Goal: Task Accomplishment & Management: Manage account settings

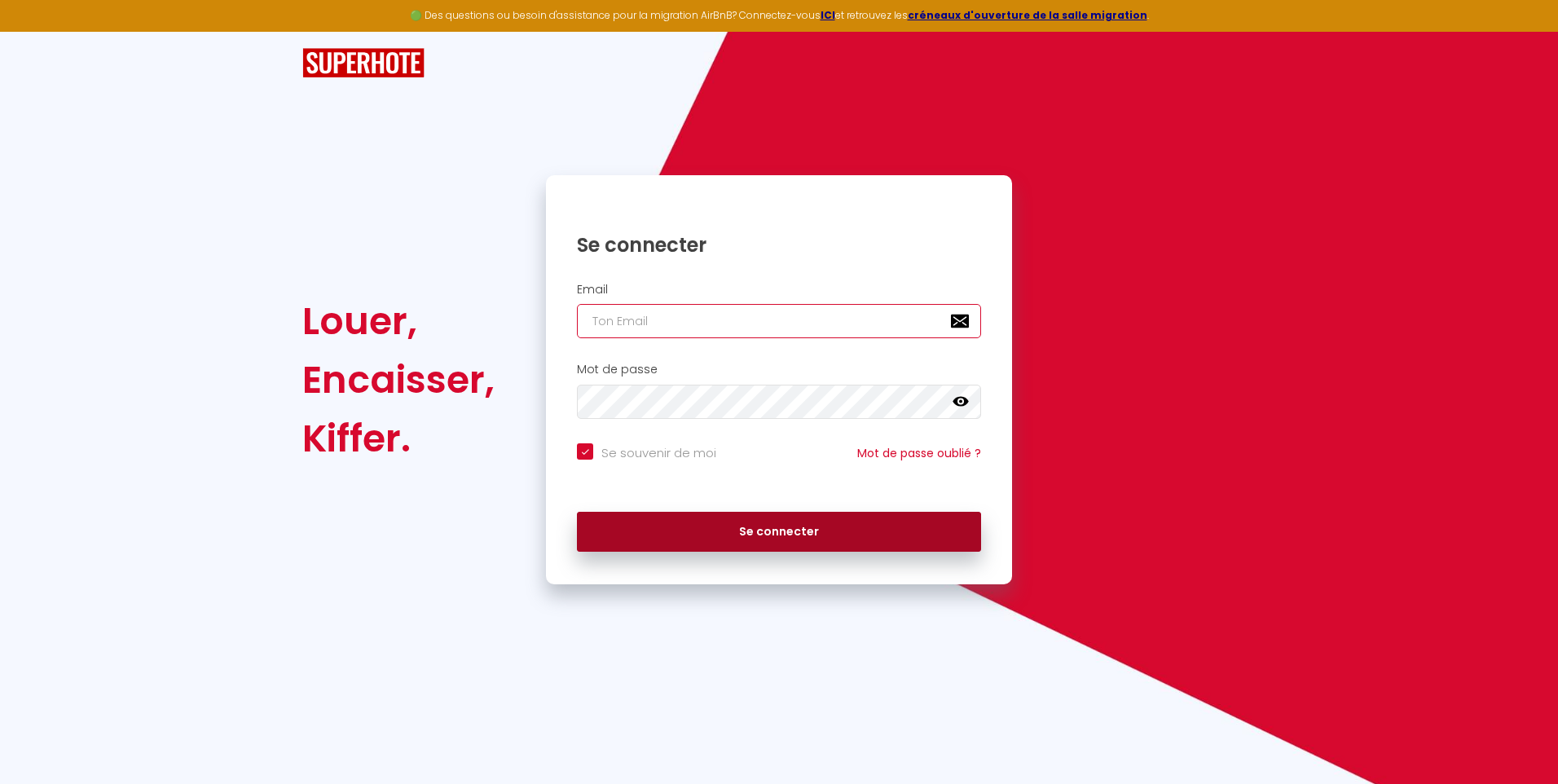
type input "[EMAIL_ADDRESS][DOMAIN_NAME]"
click at [747, 530] on button "Se connecter" at bounding box center [779, 532] width 404 height 41
checkbox input "true"
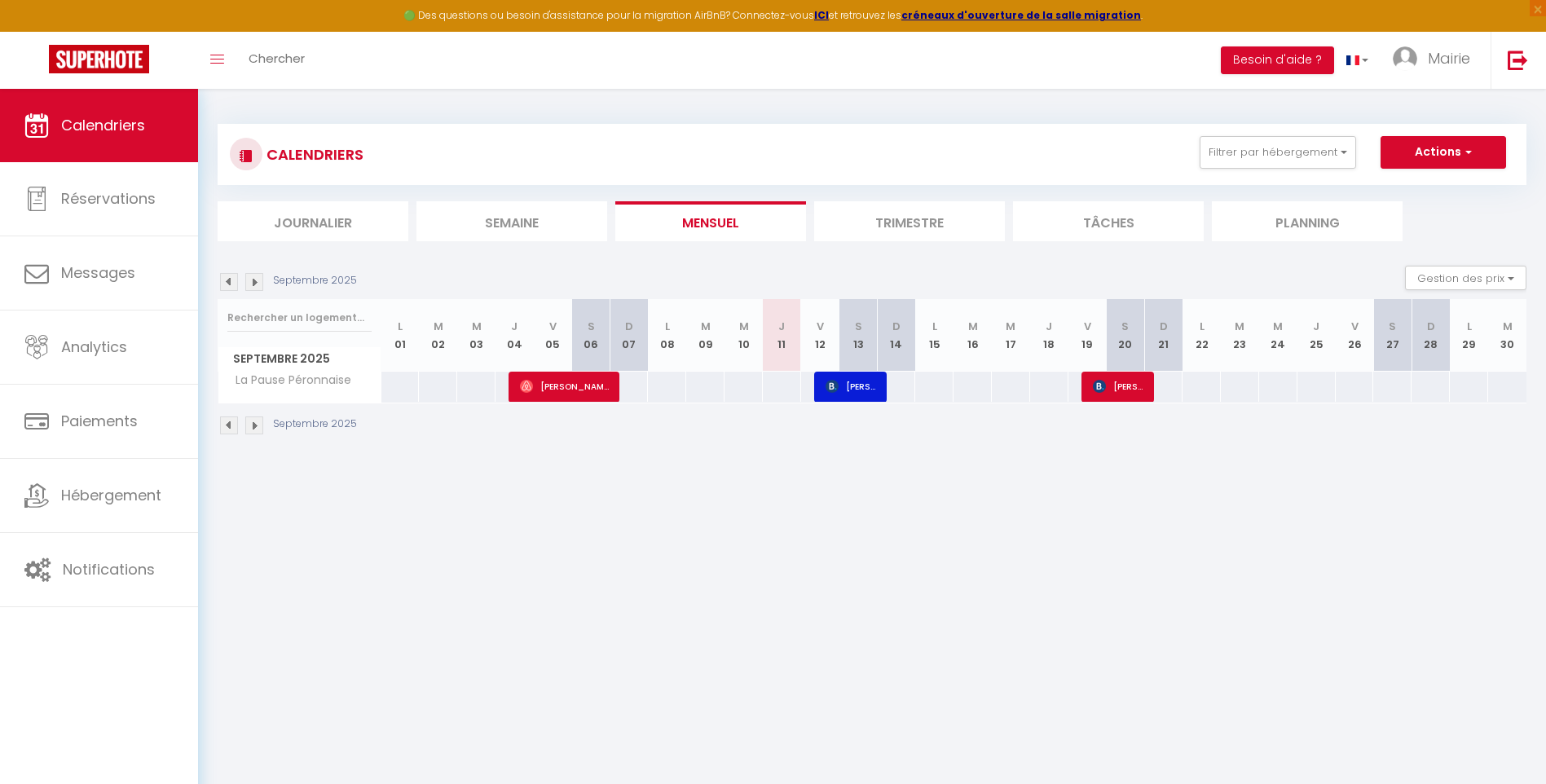
click at [920, 228] on li "Trimestre" at bounding box center [909, 221] width 191 height 40
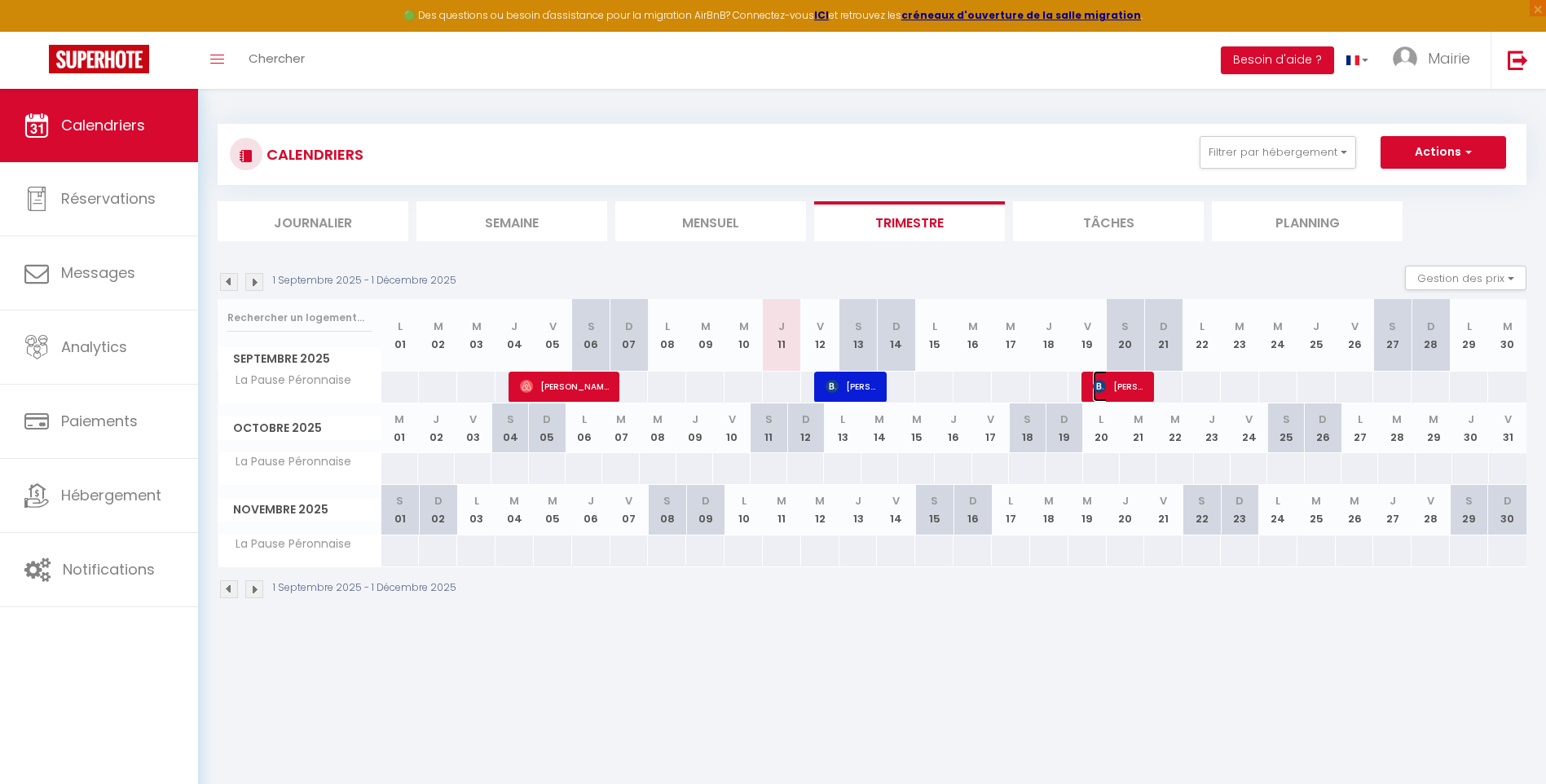
click at [1128, 388] on span "[PERSON_NAME]" at bounding box center [1118, 386] width 51 height 31
select select "OK"
select select "1"
select select "0"
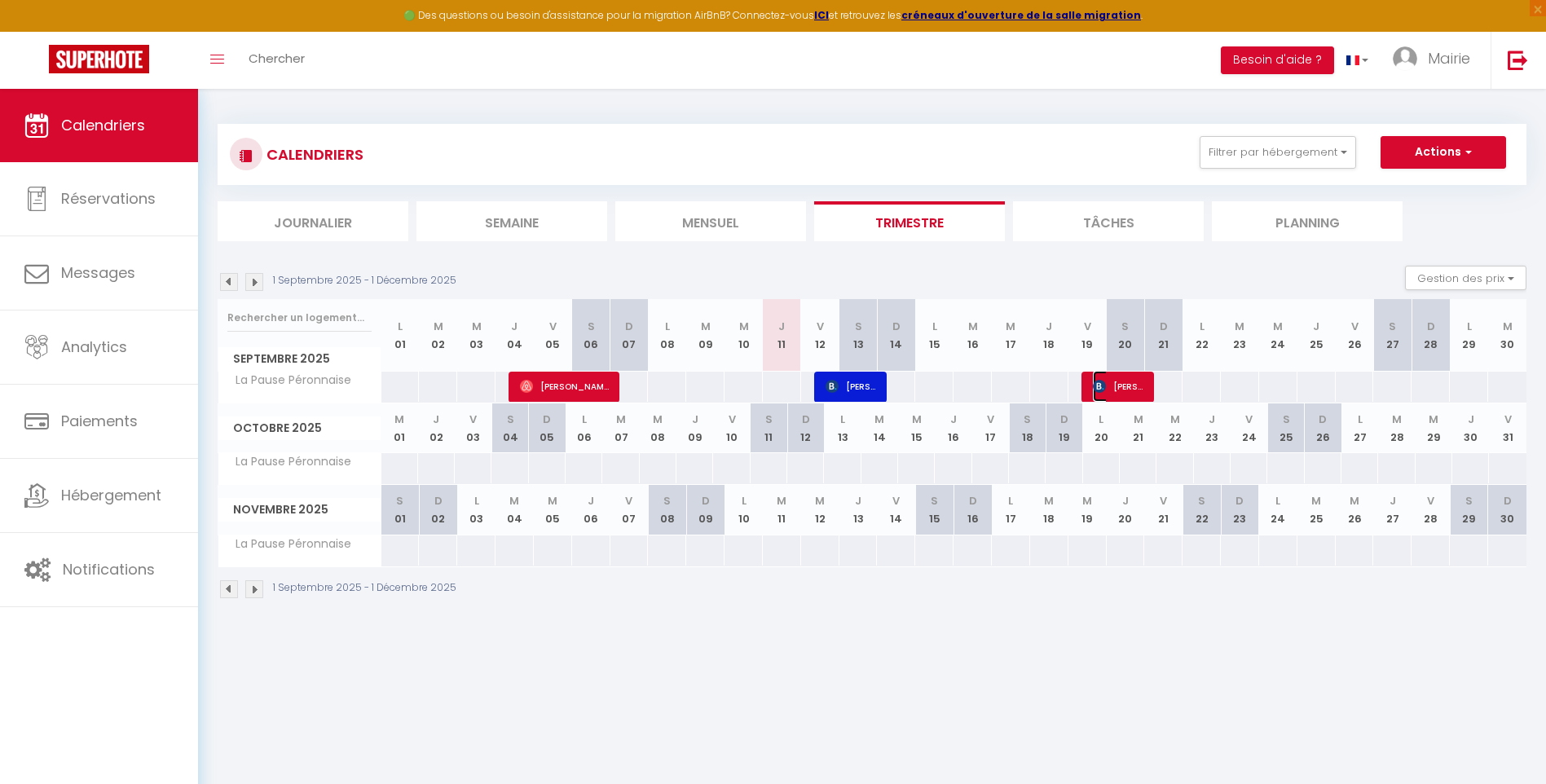
select select "1"
select select
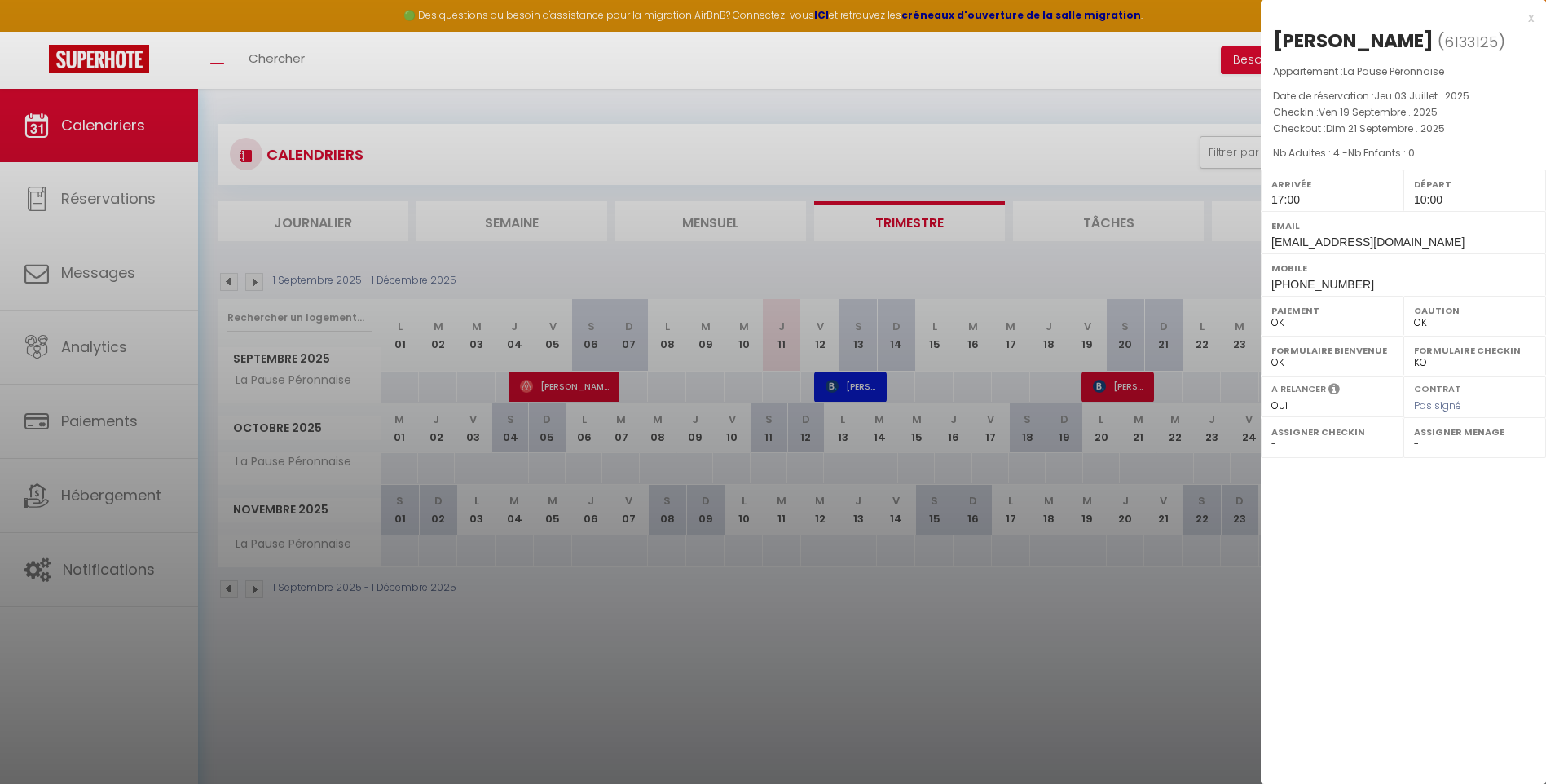
click at [1128, 388] on div at bounding box center [773, 392] width 1546 height 784
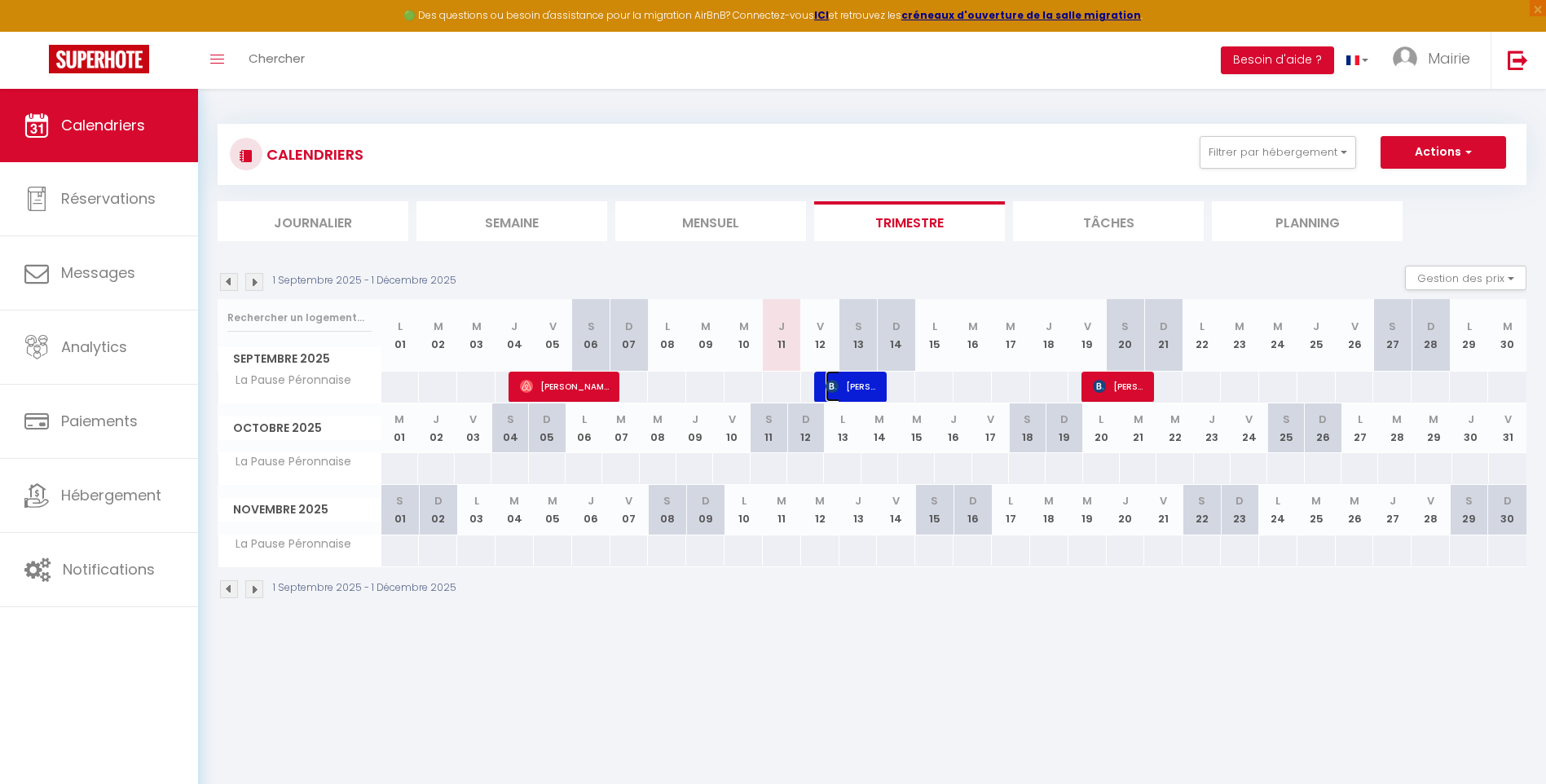
click at [853, 384] on span "[PERSON_NAME]" at bounding box center [851, 386] width 51 height 31
select select "KO"
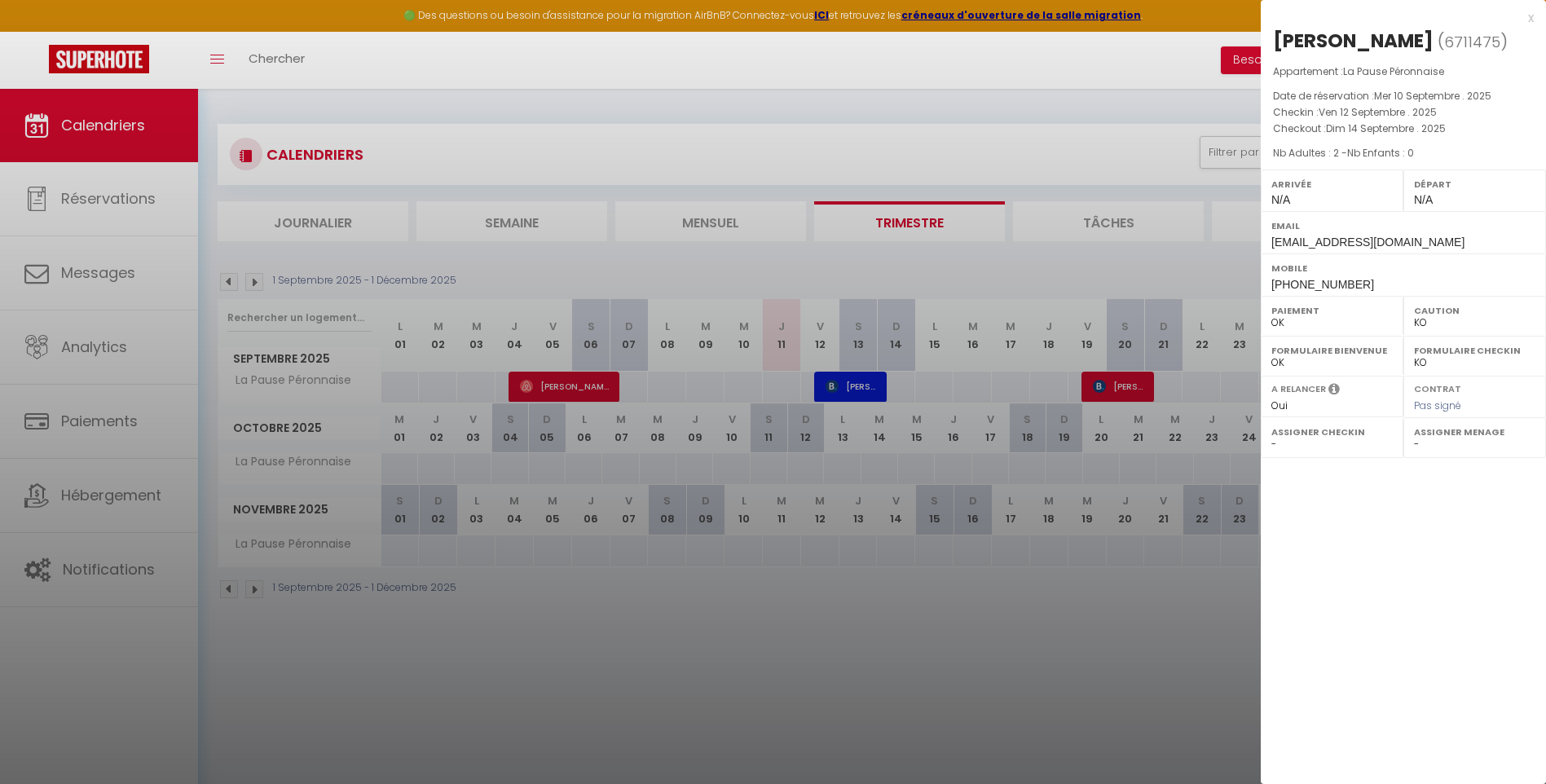
click at [853, 384] on div at bounding box center [773, 392] width 1546 height 784
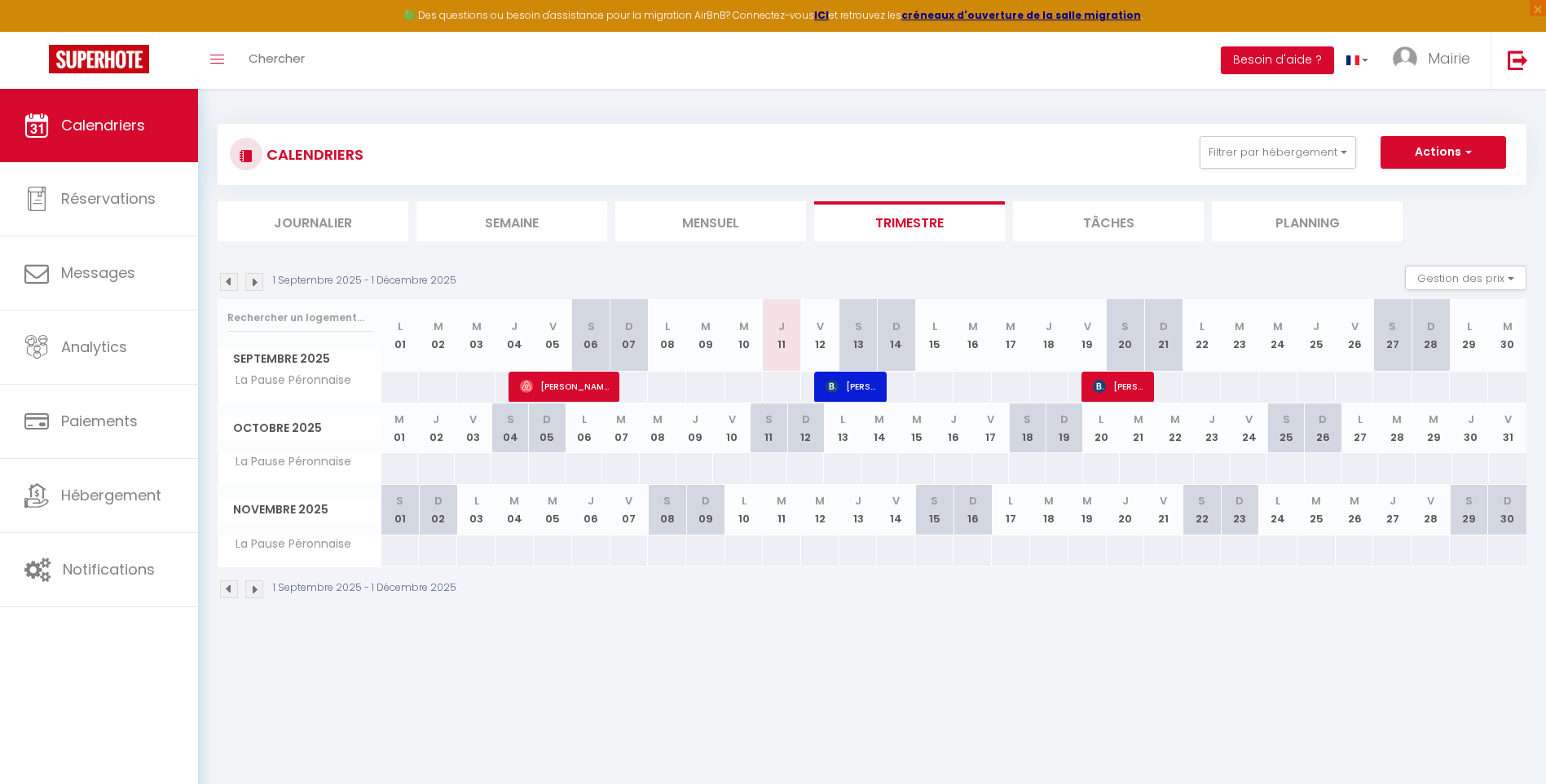
click at [260, 284] on img at bounding box center [254, 282] width 18 height 18
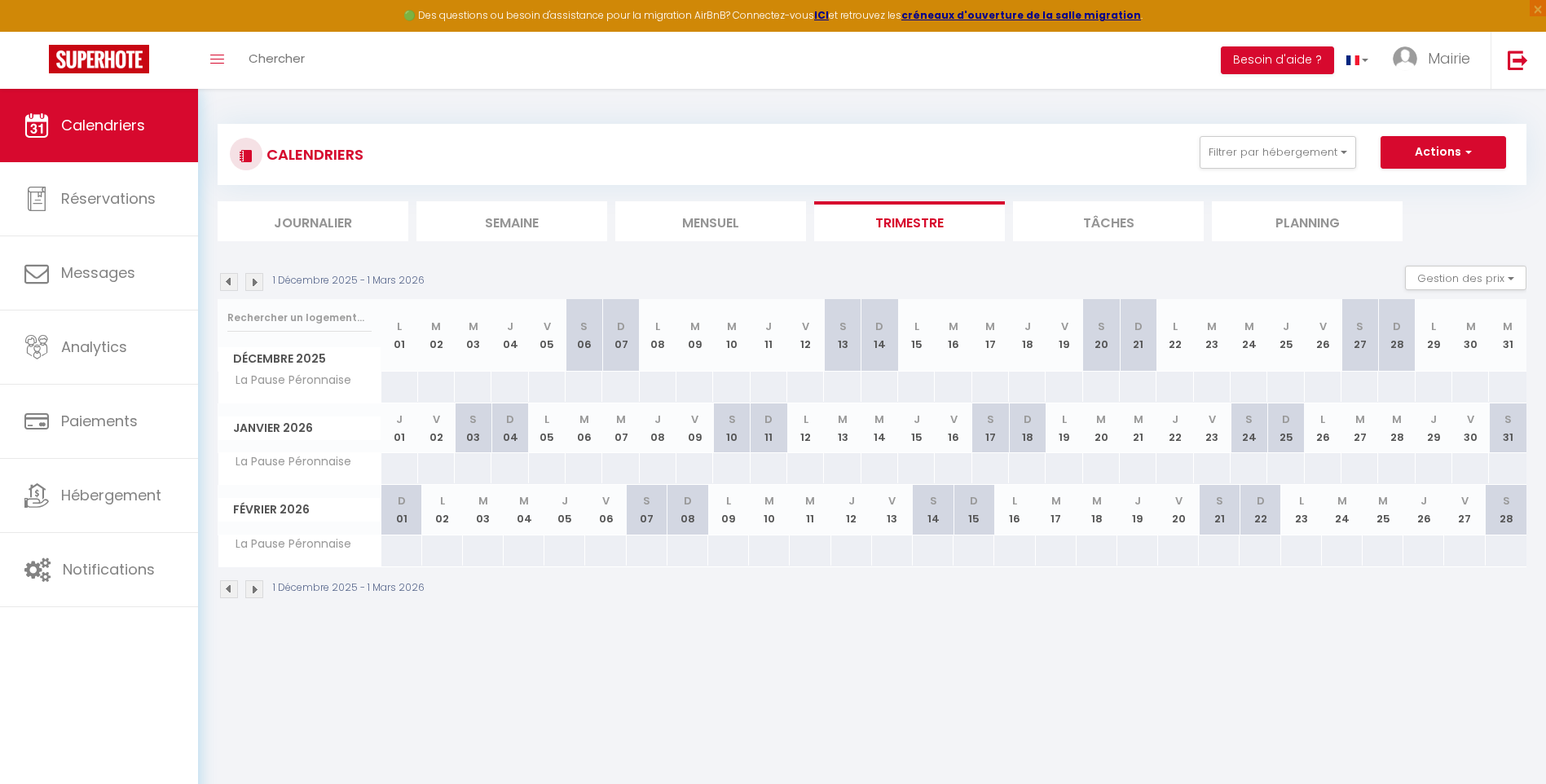
click at [260, 284] on img at bounding box center [254, 282] width 18 height 18
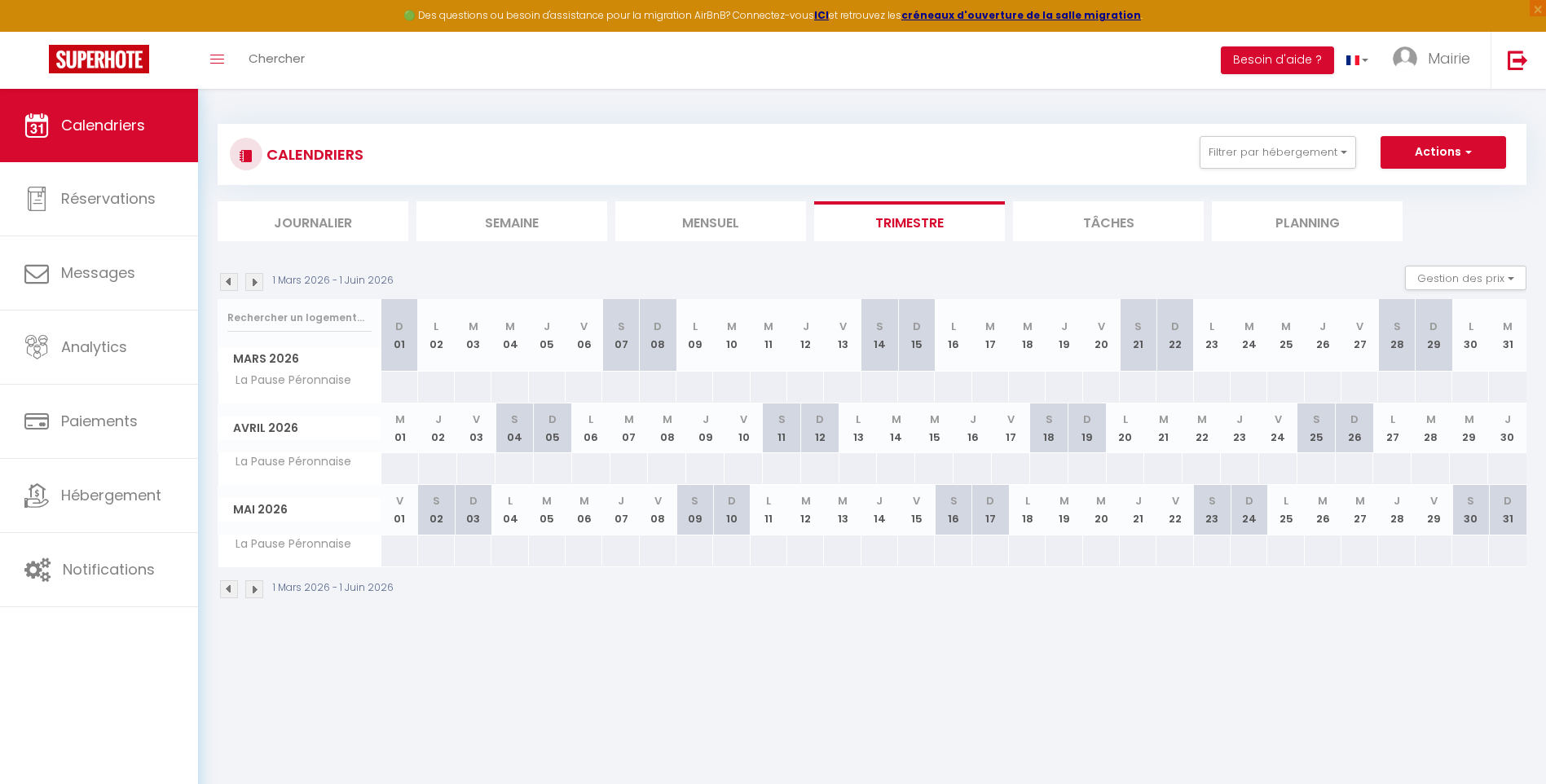
click at [261, 284] on img at bounding box center [254, 282] width 18 height 18
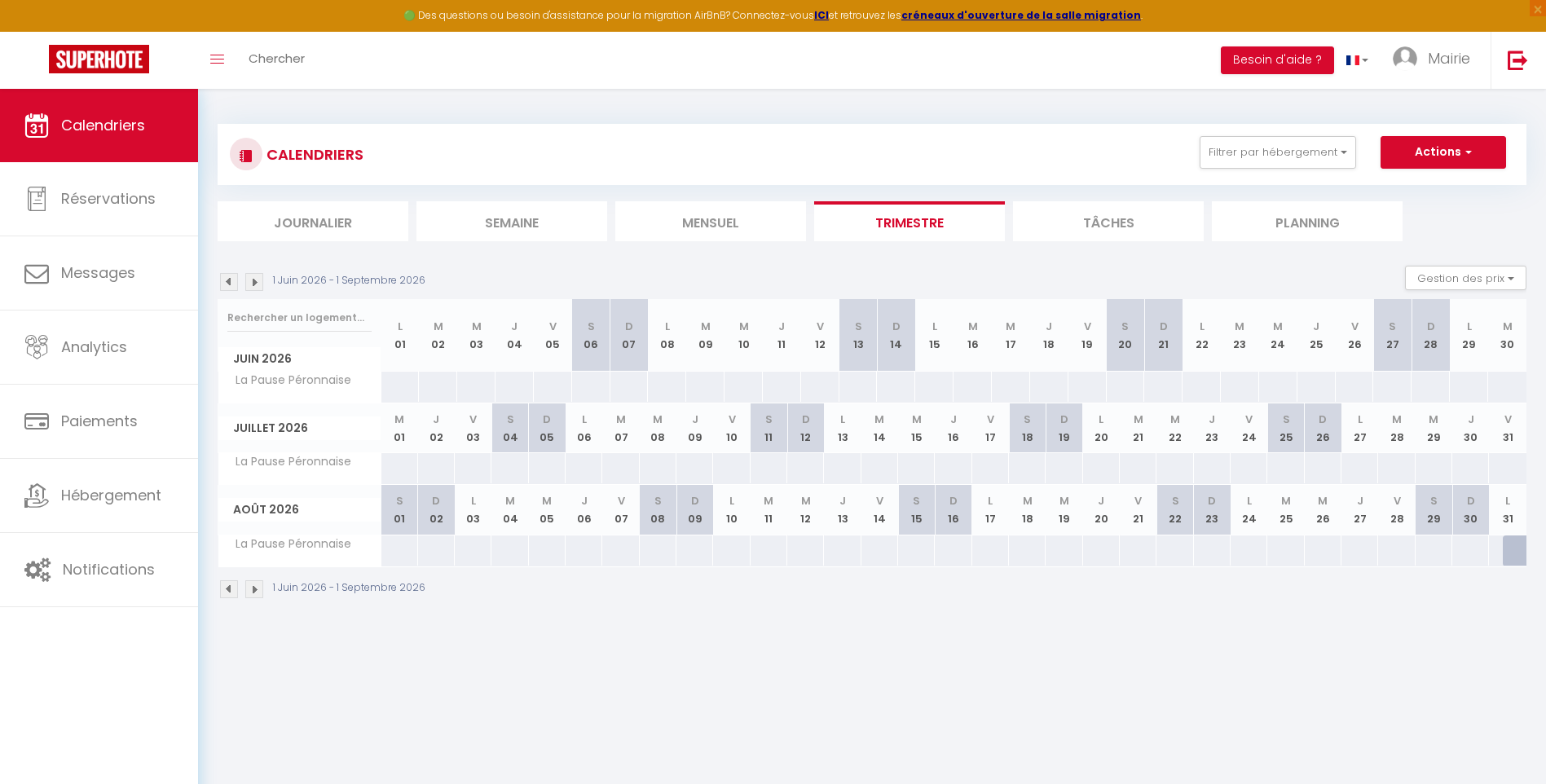
click at [261, 284] on img at bounding box center [254, 282] width 18 height 18
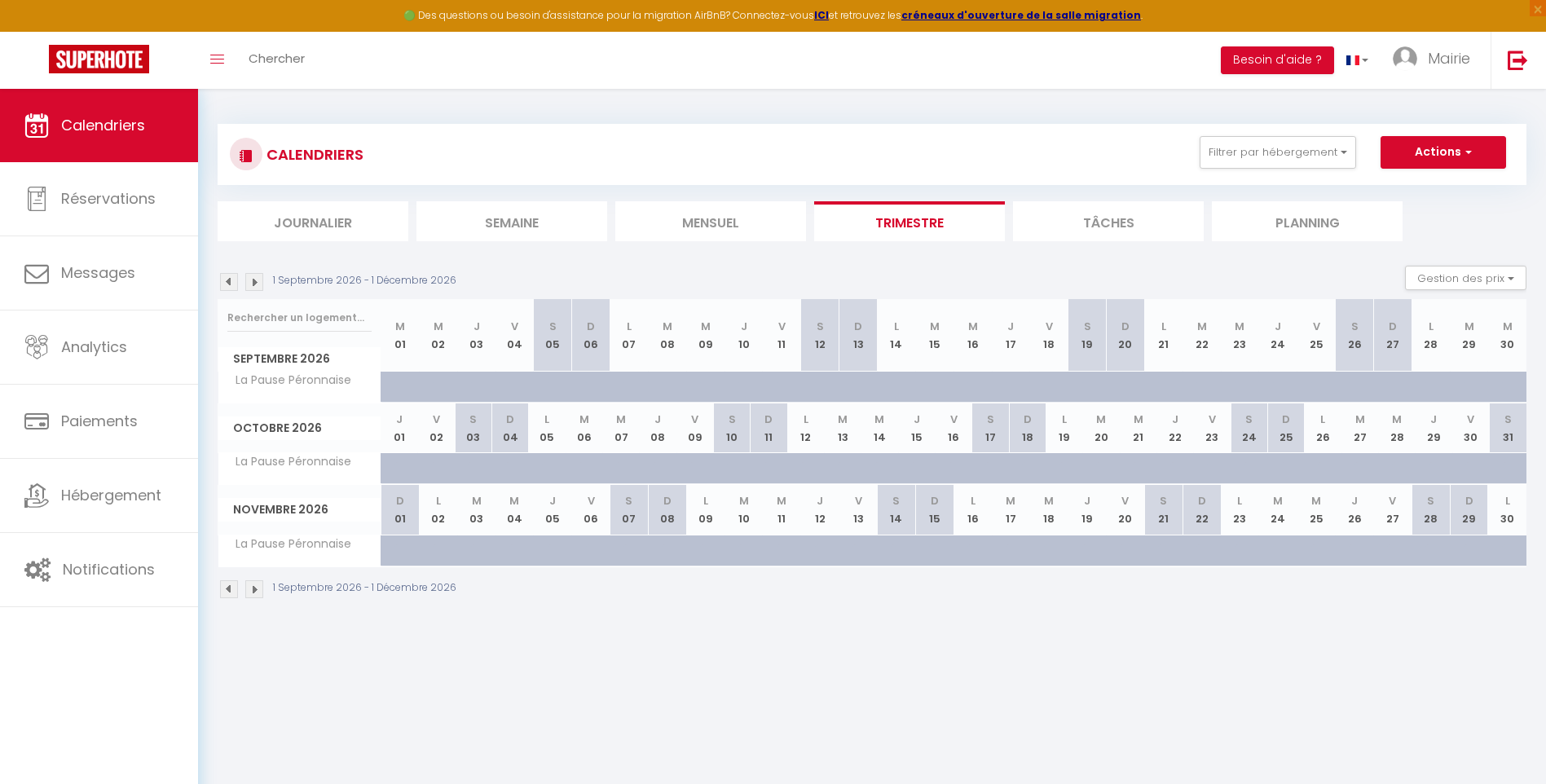
click at [230, 280] on img at bounding box center [228, 282] width 18 height 18
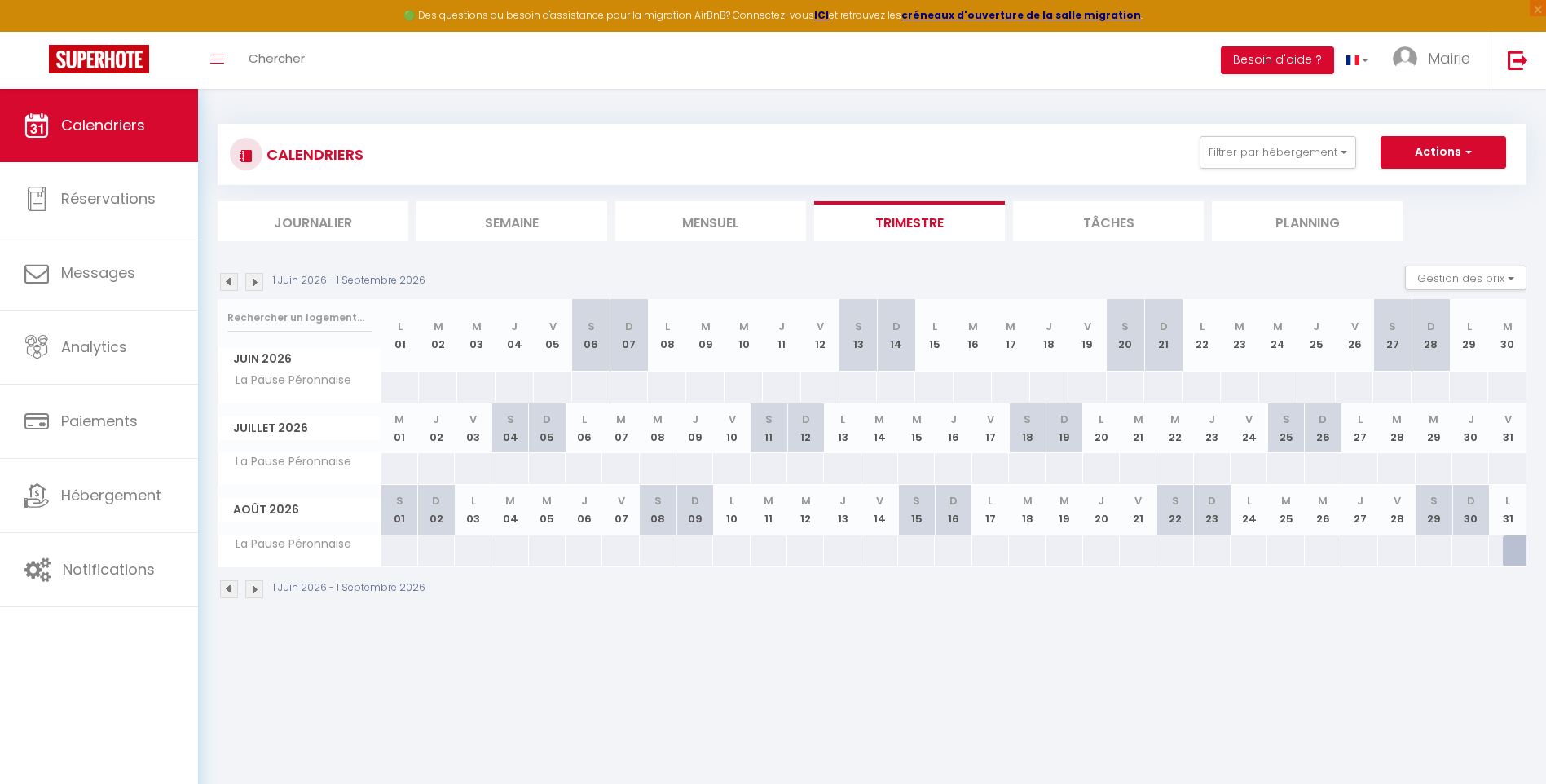
click at [230, 281] on img at bounding box center [228, 282] width 18 height 18
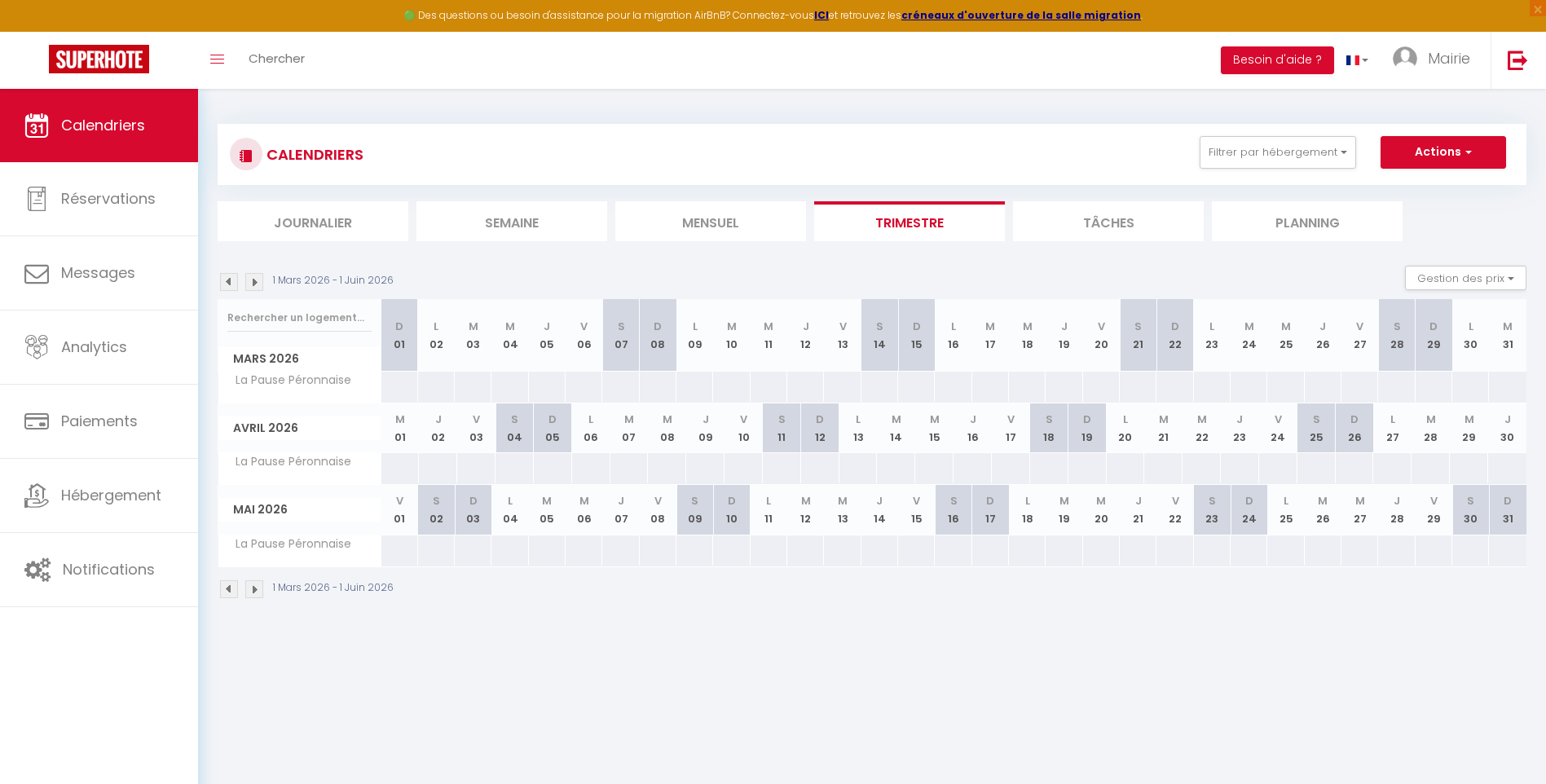
click at [229, 281] on img at bounding box center [228, 282] width 18 height 18
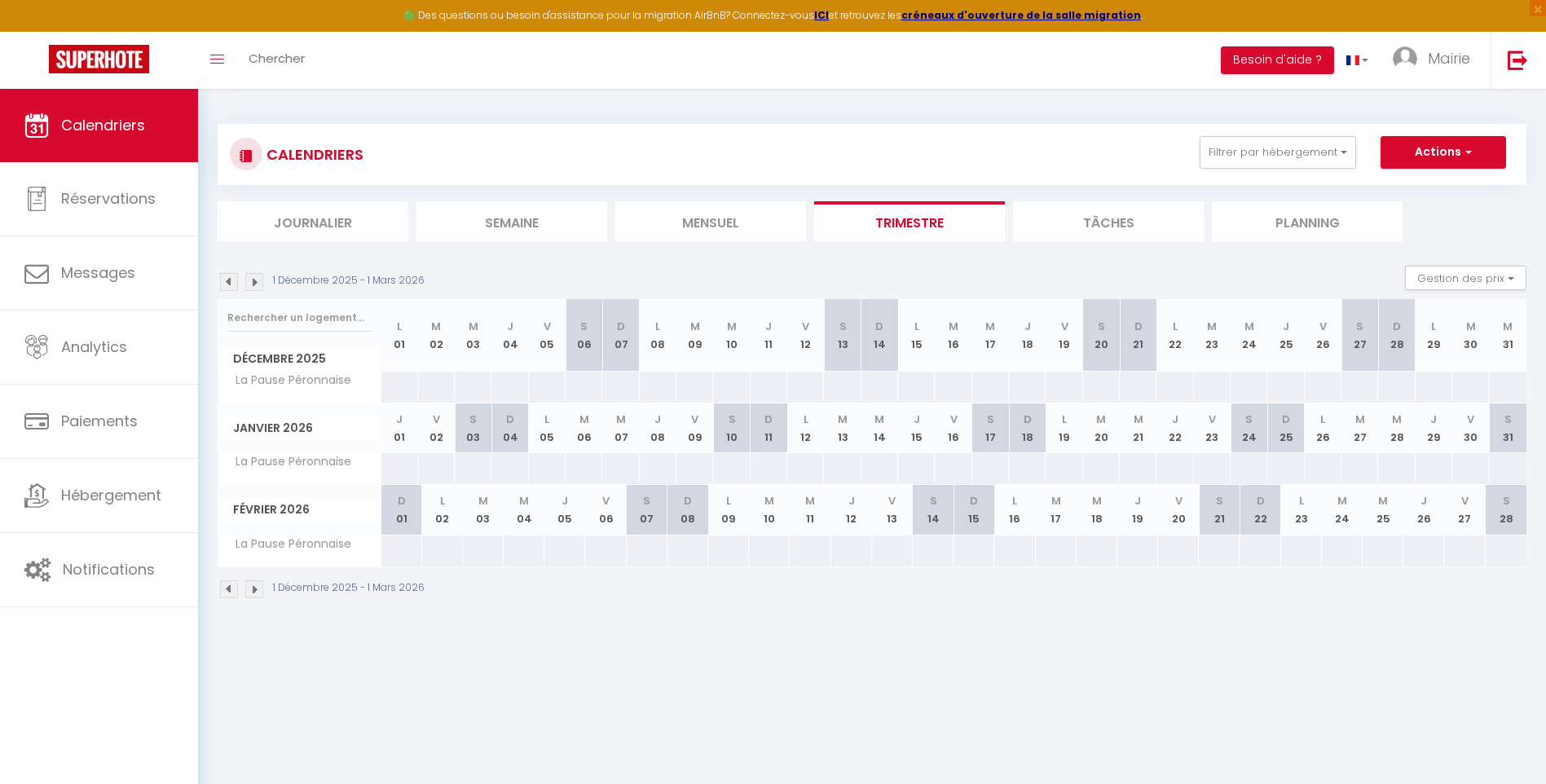
click at [229, 281] on img at bounding box center [228, 282] width 18 height 18
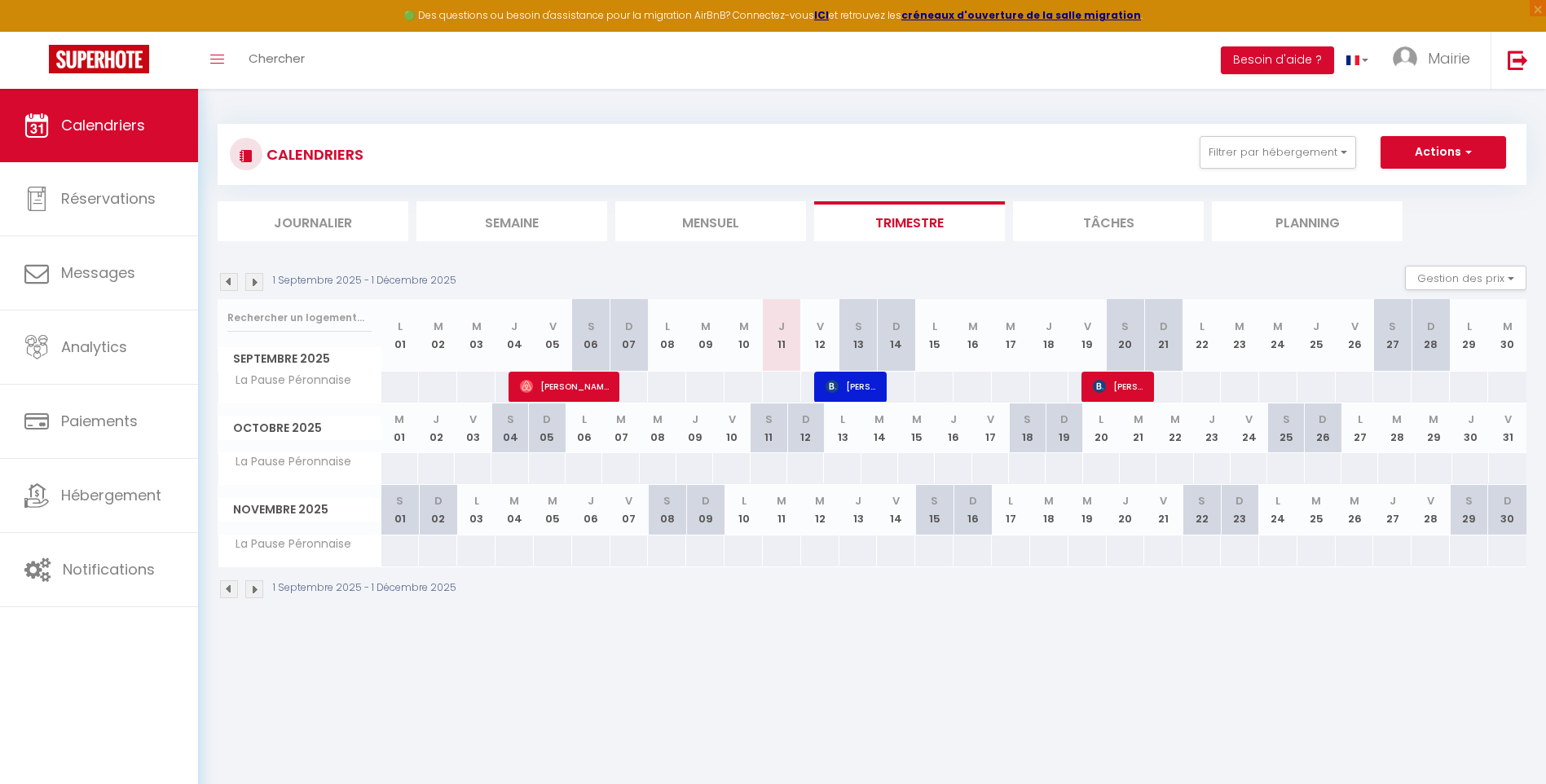
click at [229, 281] on img at bounding box center [228, 282] width 18 height 18
